Goal: Check status: Check status

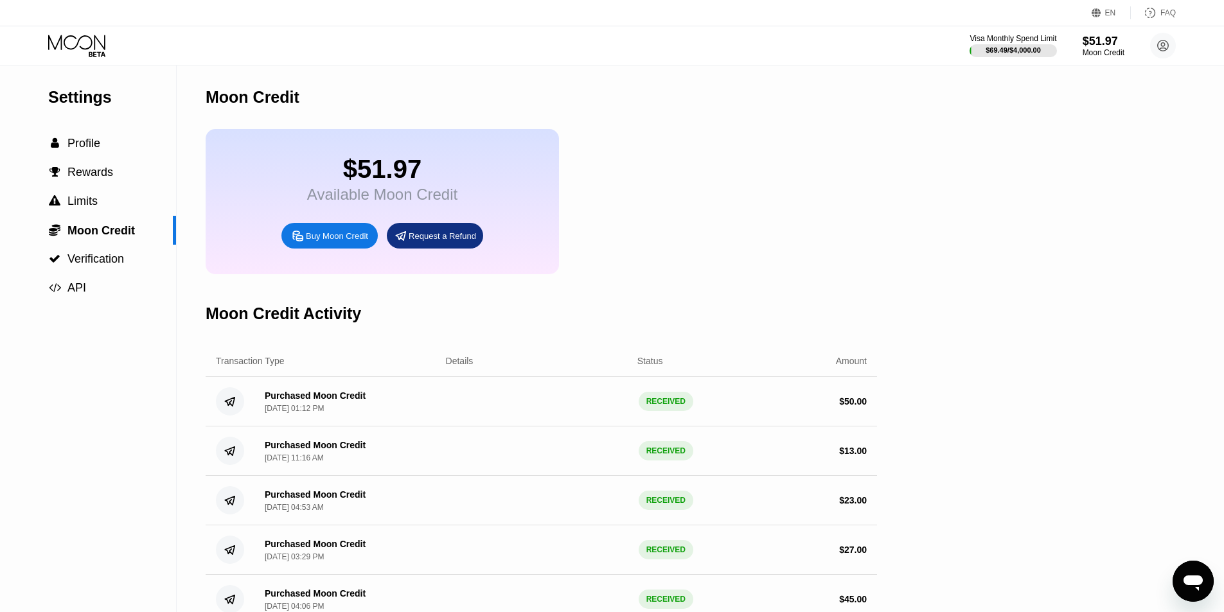
click at [96, 58] on div "Visa Monthly Spend Limit $69.49 / $4,000.00 $51.97 Moon Credit [EMAIL_ADDRESS][…" at bounding box center [612, 45] width 1224 height 39
click at [92, 47] on icon at bounding box center [78, 46] width 60 height 22
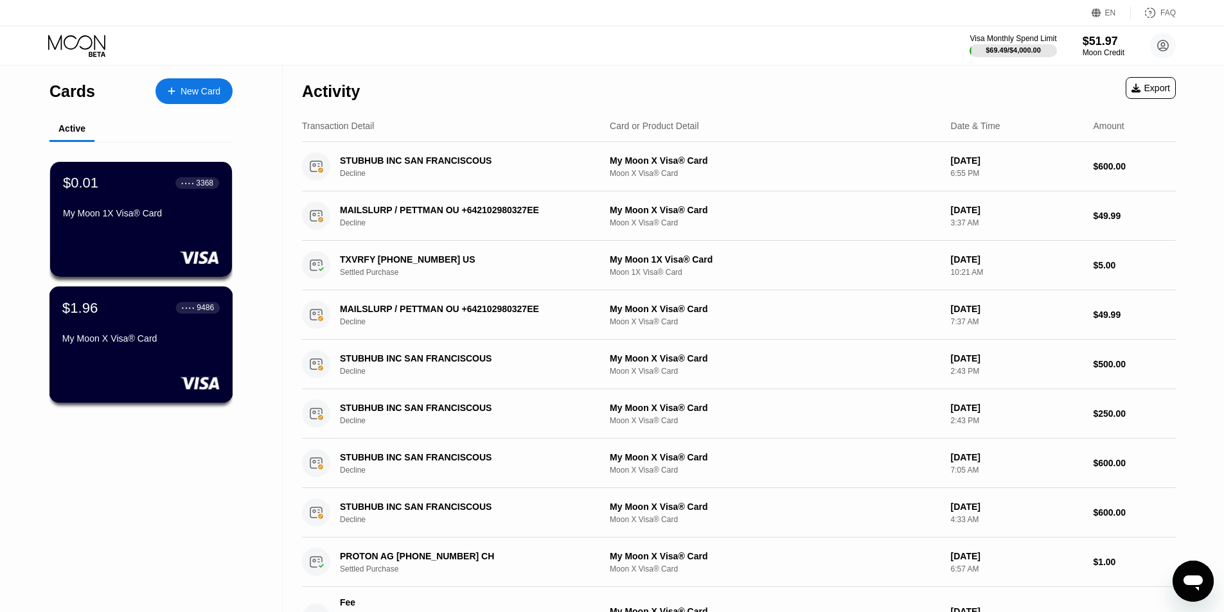
click at [118, 344] on div "My Moon X Visa® Card" at bounding box center [140, 338] width 157 height 10
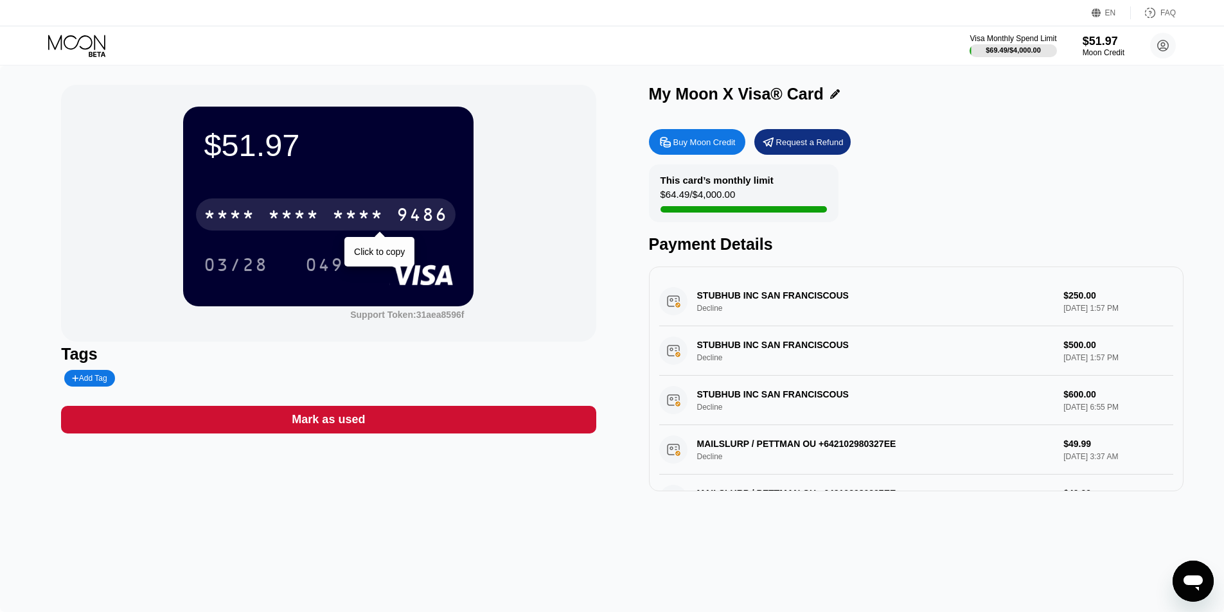
click at [320, 215] on div "* * * * * * * * * * * * 9486" at bounding box center [326, 214] width 260 height 32
click at [328, 215] on div "[CREDIT_CARD_NUMBER]" at bounding box center [326, 214] width 260 height 32
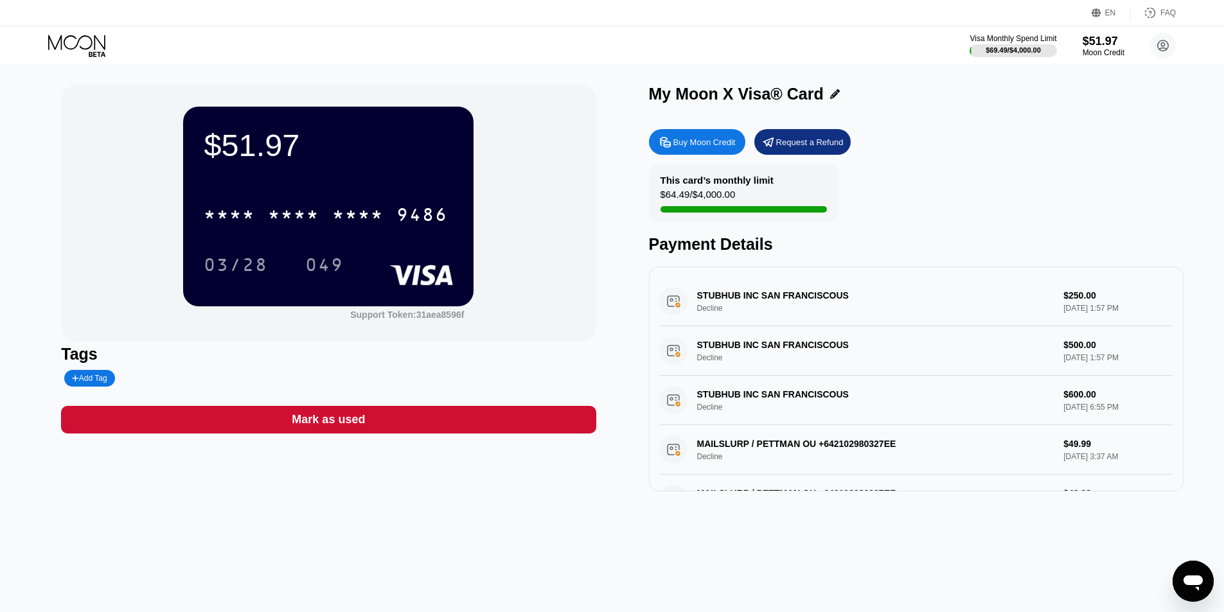
scroll to position [193, 0]
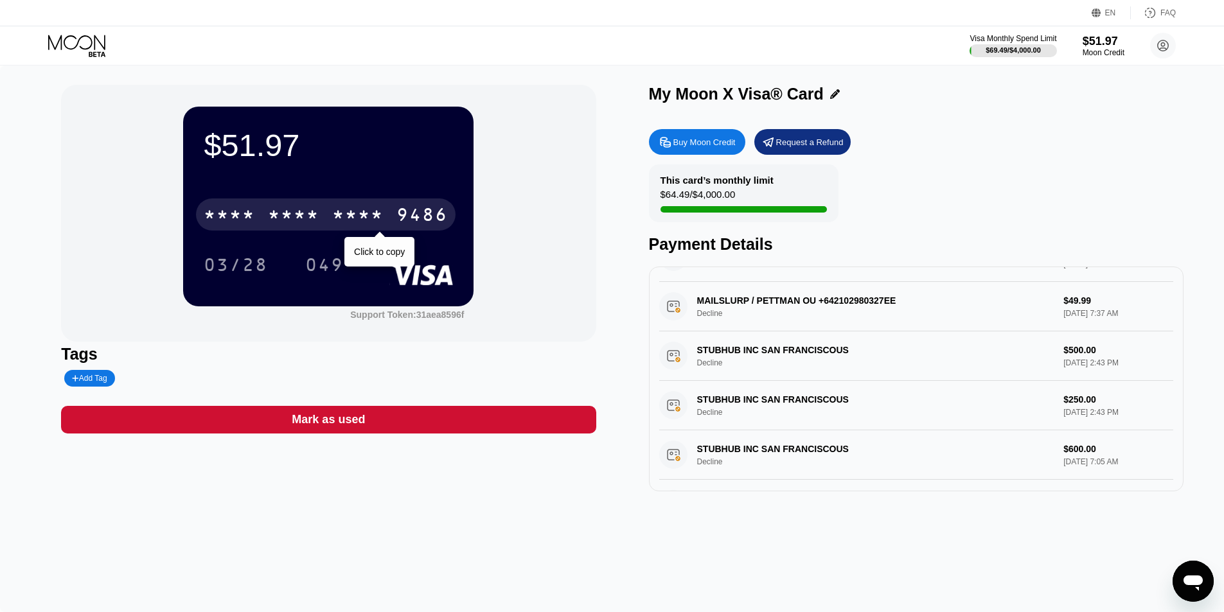
click at [285, 217] on div "* * * *" at bounding box center [293, 216] width 51 height 21
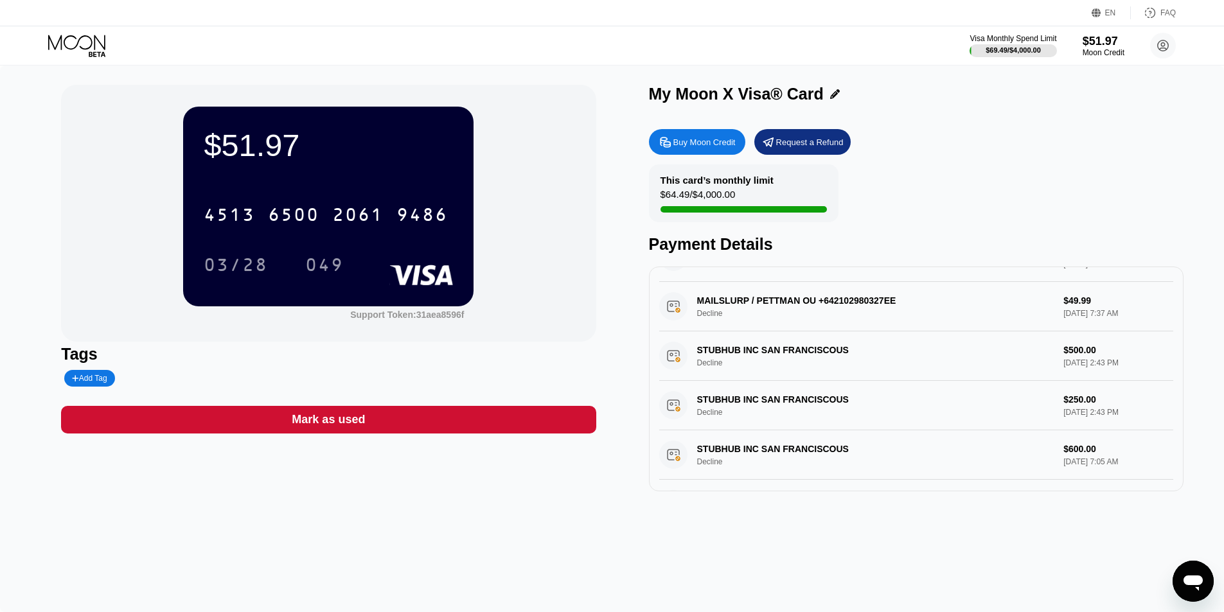
scroll to position [0, 0]
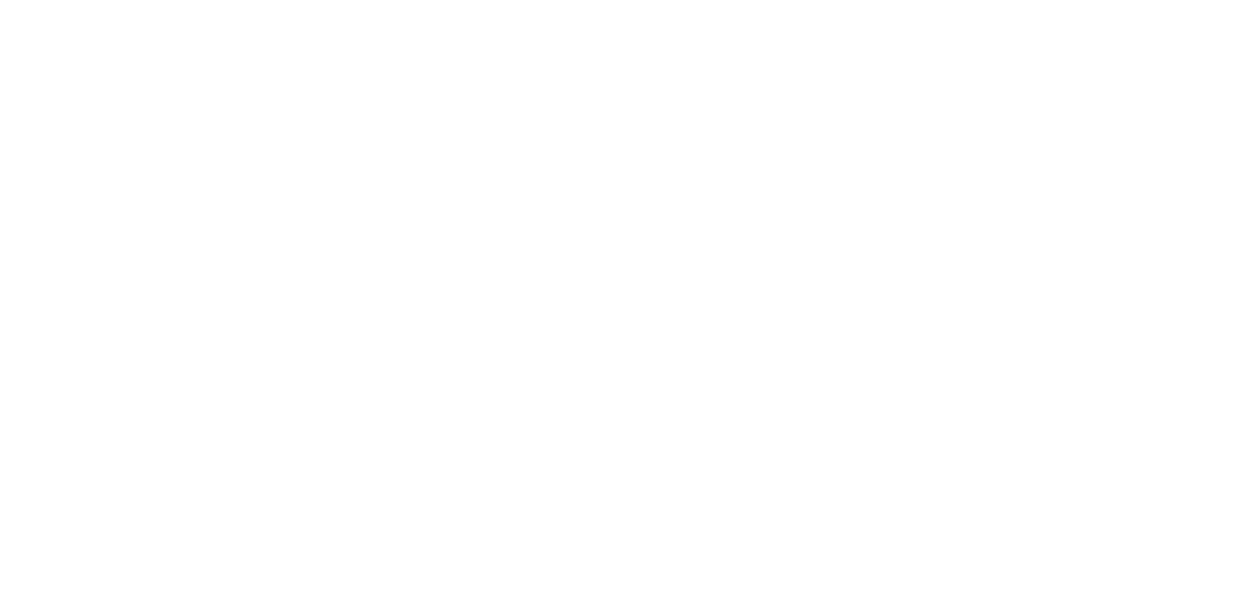
click at [543, 137] on div at bounding box center [616, 306] width 1233 height 612
